Goal: Information Seeking & Learning: Learn about a topic

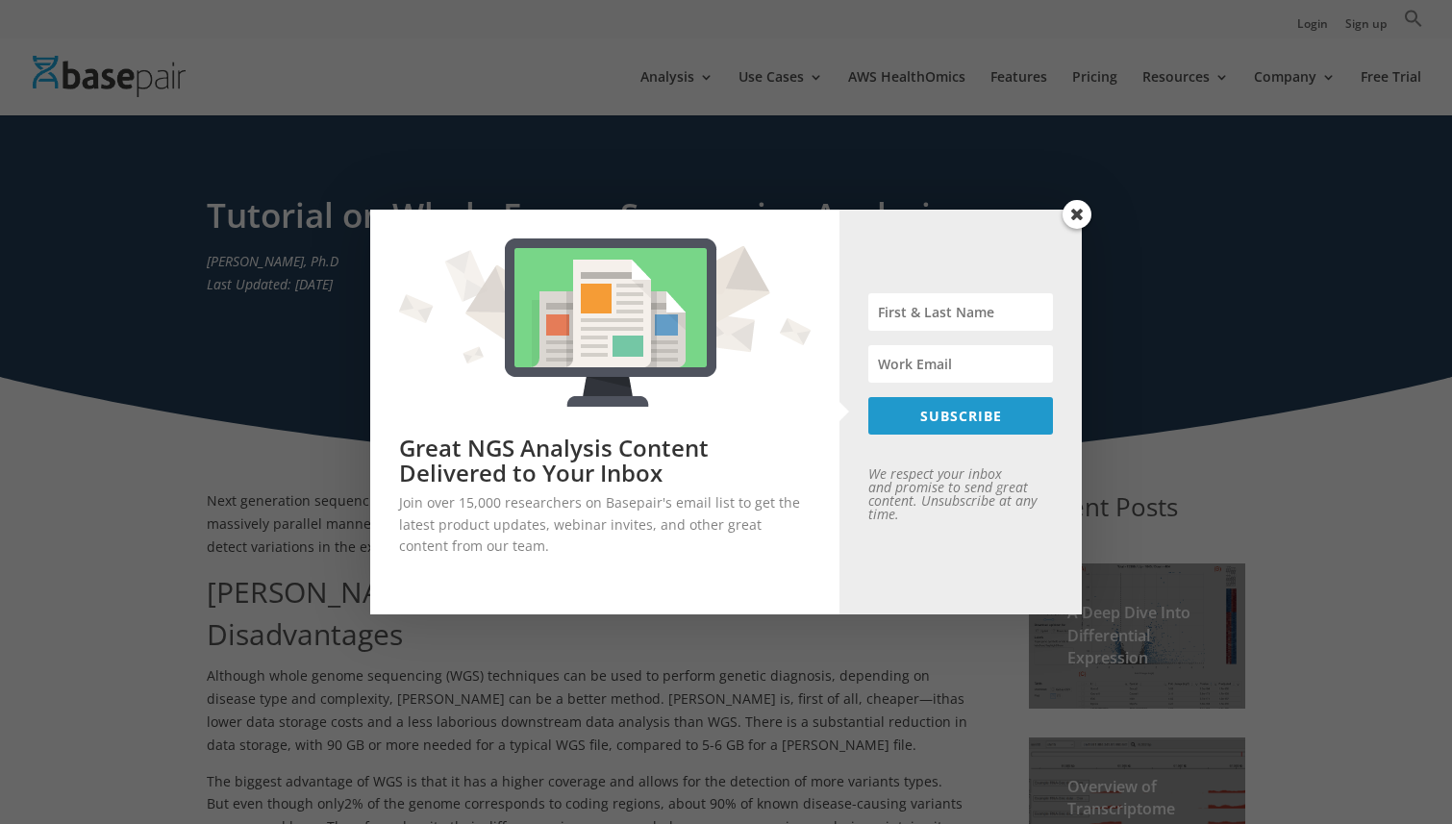
click at [1077, 215] on span at bounding box center [1076, 214] width 29 height 29
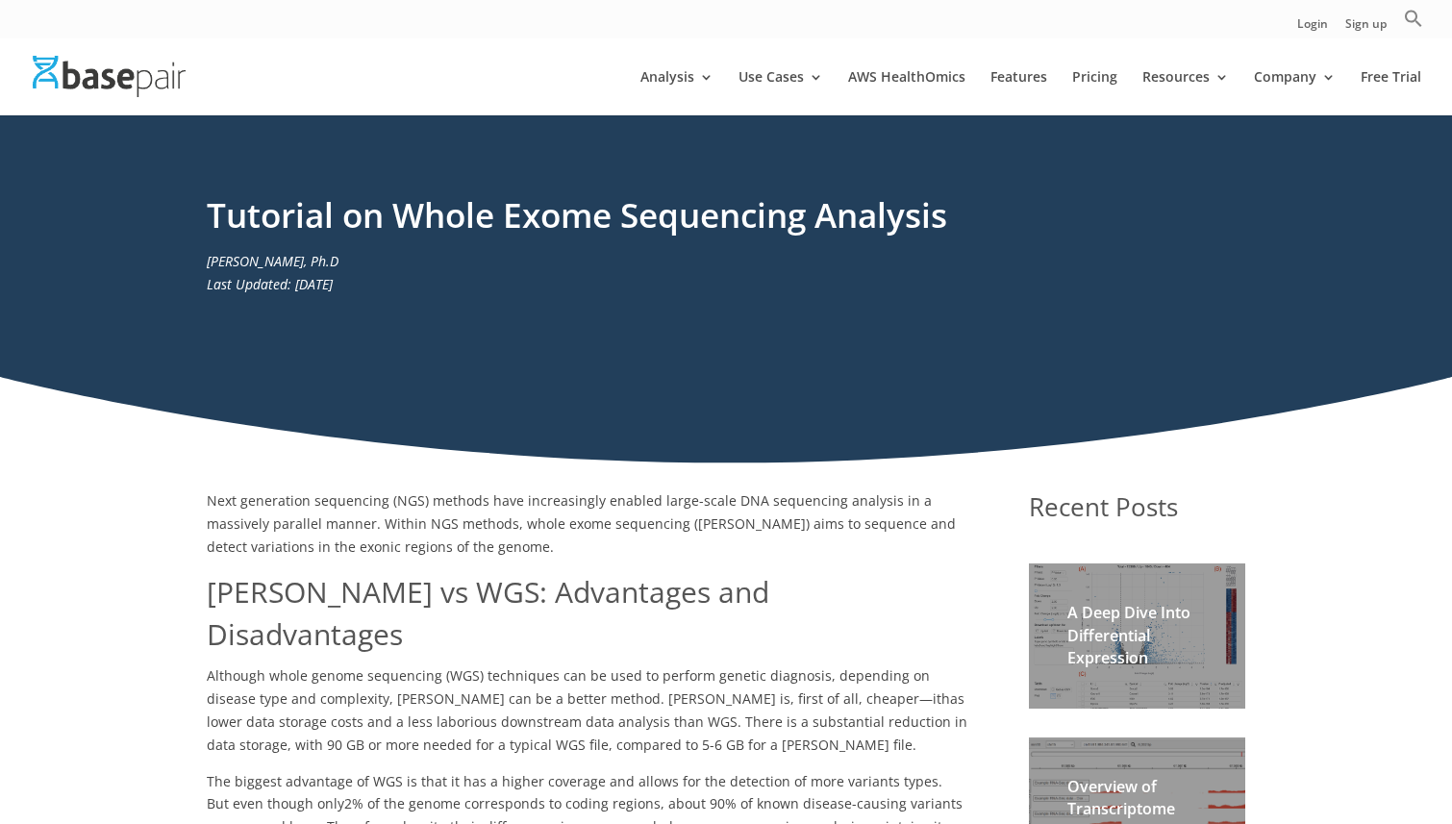
click at [720, 666] on span "Although whole genome sequencing (WGS) techniques can be used to perform geneti…" at bounding box center [574, 686] width 735 height 41
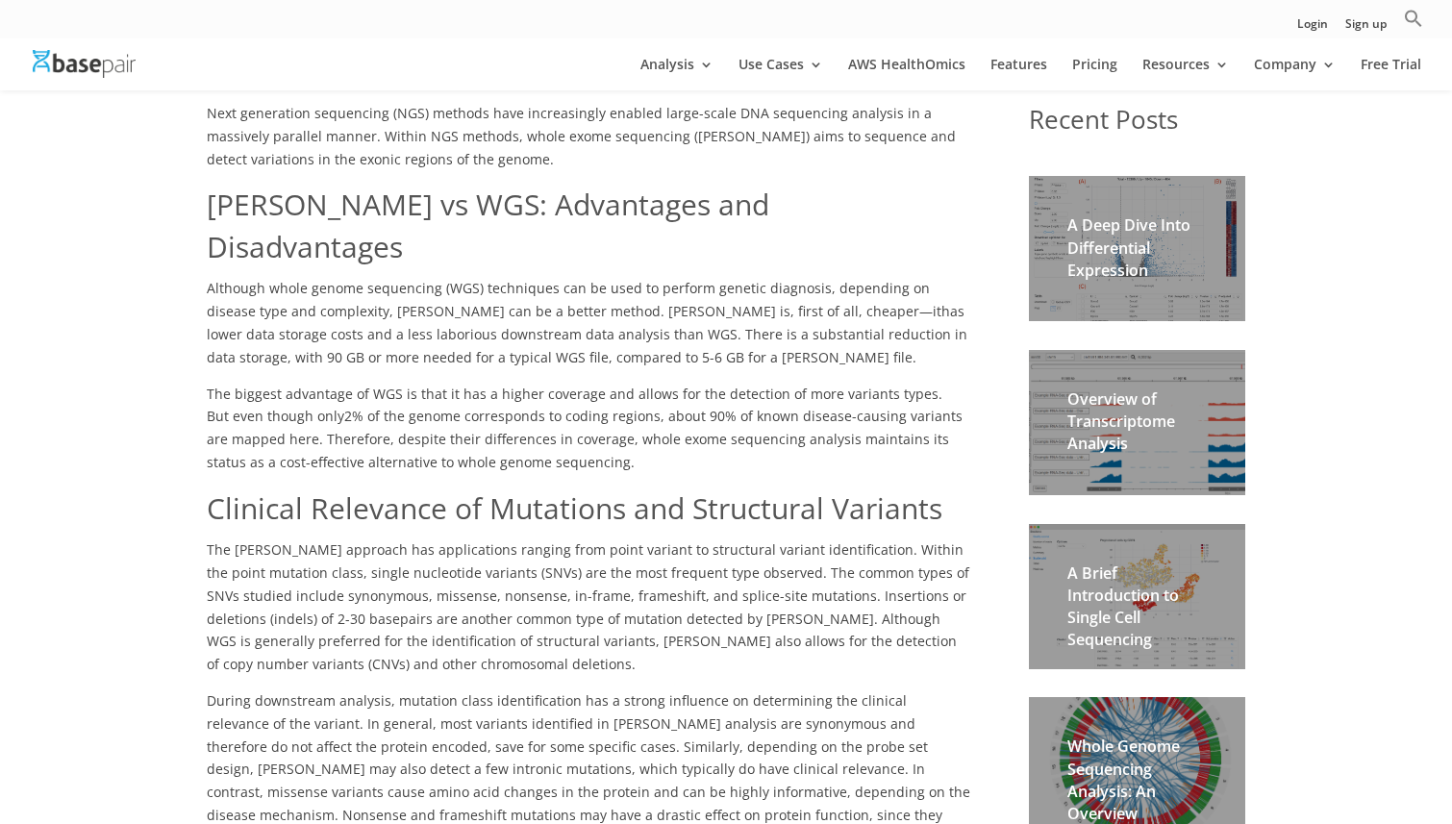
scroll to position [340, 0]
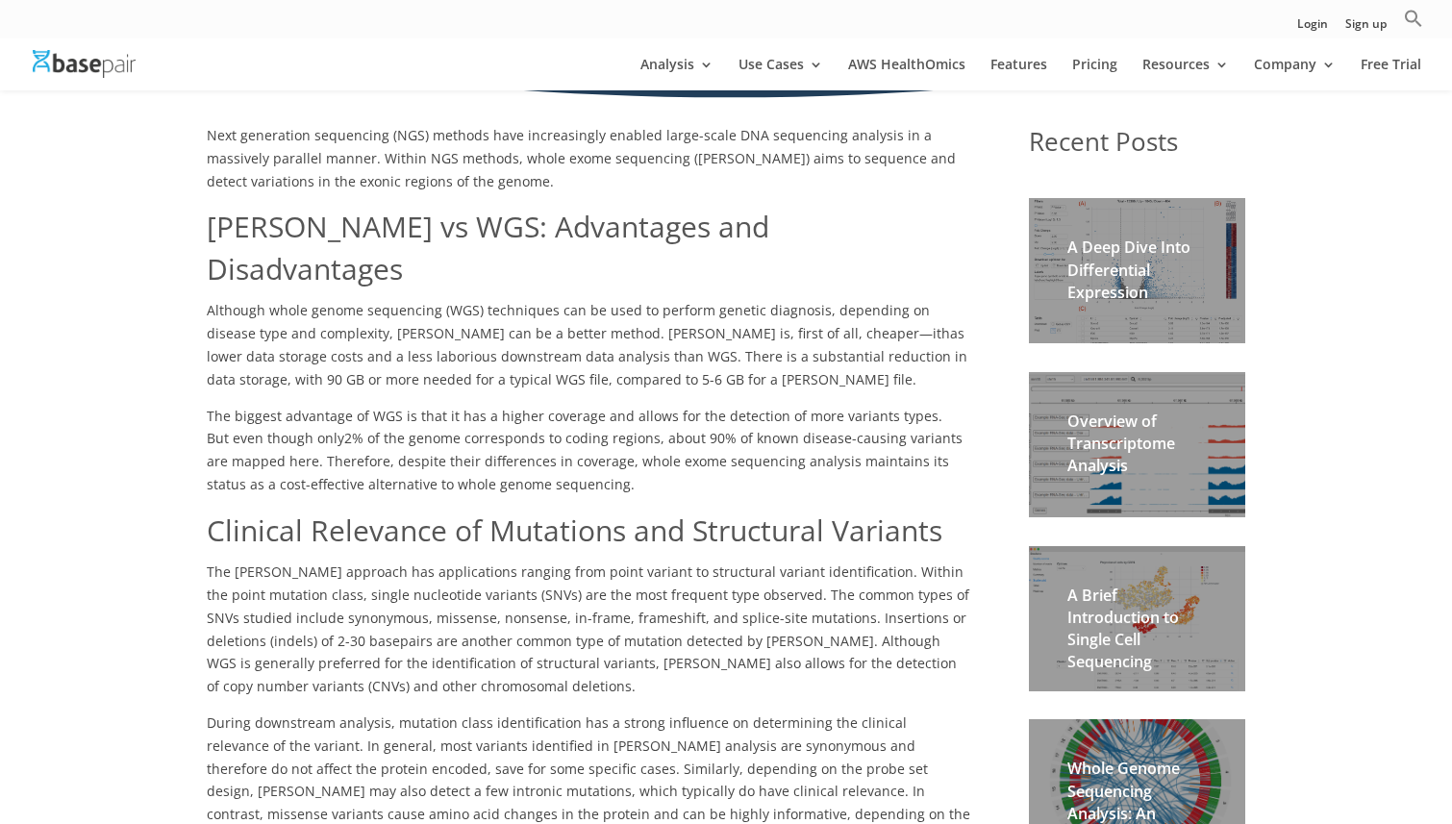
click at [1125, 258] on h2 "A Deep Dive Into Differential Expression" at bounding box center [1136, 275] width 139 height 77
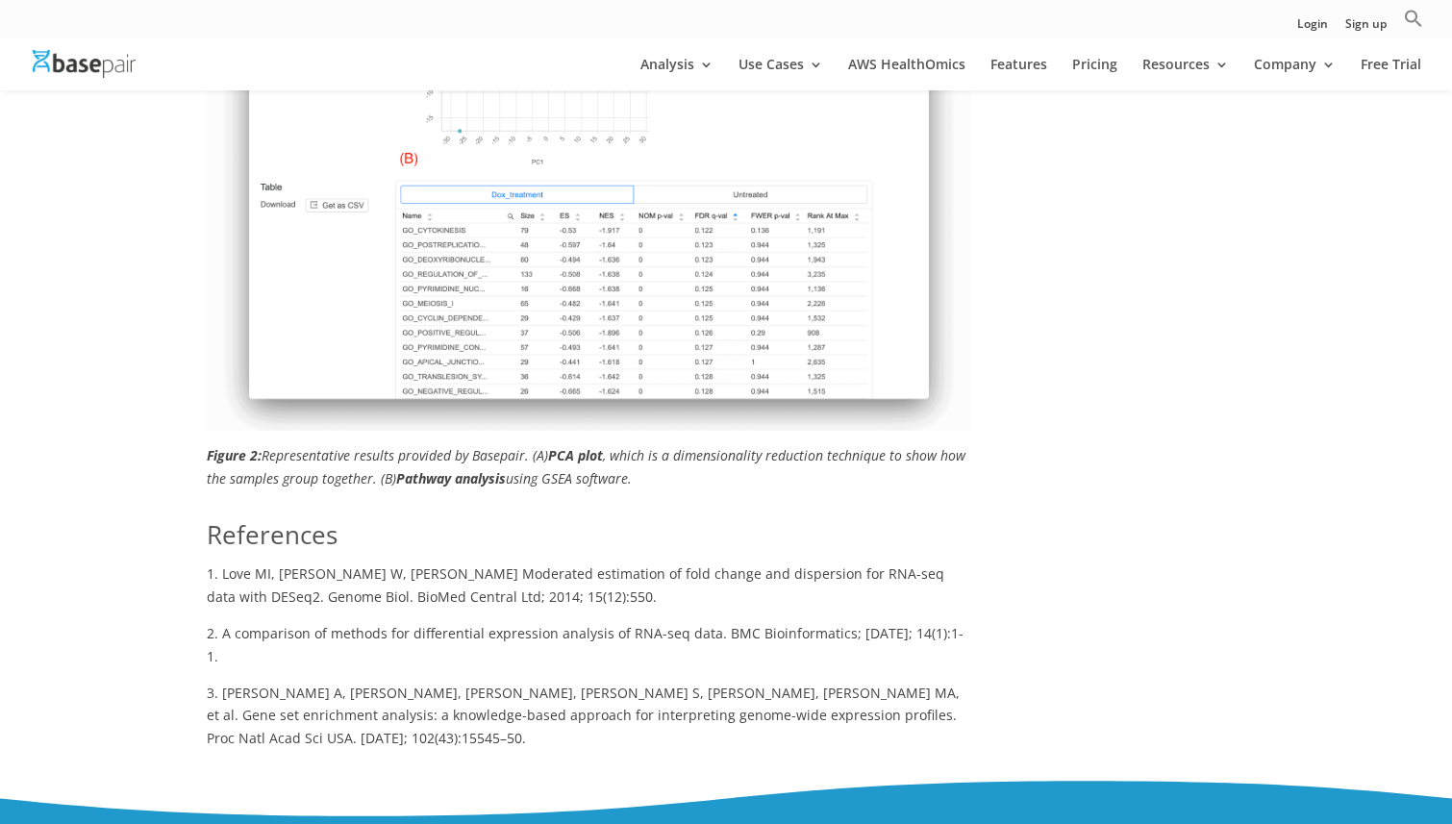
scroll to position [2519, 0]
